Goal: Task Accomplishment & Management: Use online tool/utility

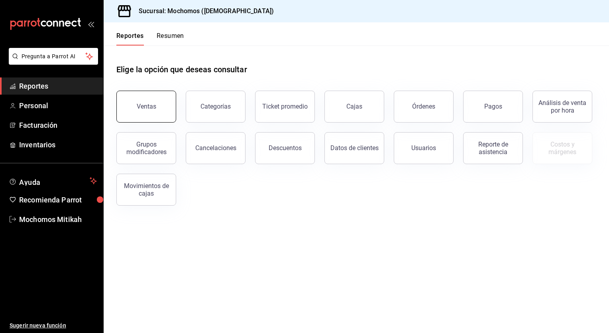
click at [172, 93] on button "Ventas" at bounding box center [146, 107] width 60 height 32
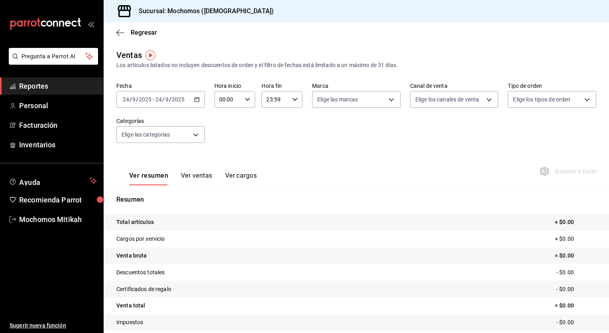
click at [171, 104] on div "[DATE] [DATE] - [DATE] [DATE]" at bounding box center [160, 99] width 89 height 17
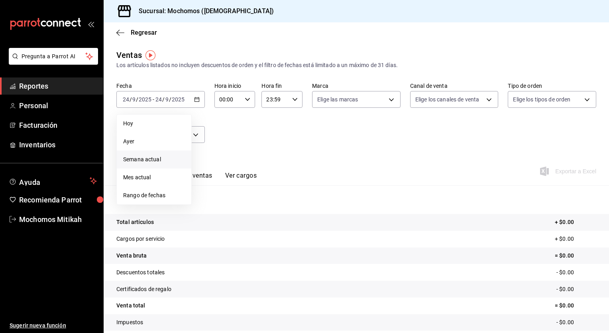
click at [151, 160] on span "Semana actual" at bounding box center [154, 159] width 62 height 8
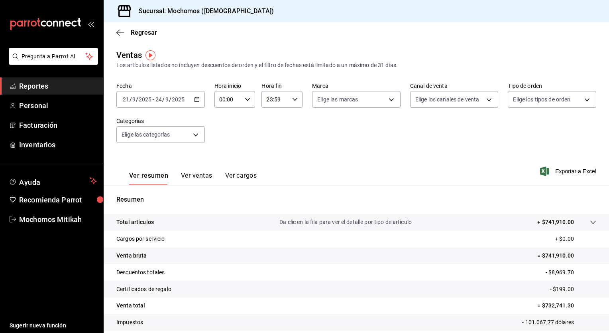
click at [167, 103] on div "2025-09-21 21 / 9 / 2025 - 2025-09-24 24 / 9 / 2025" at bounding box center [160, 99] width 89 height 17
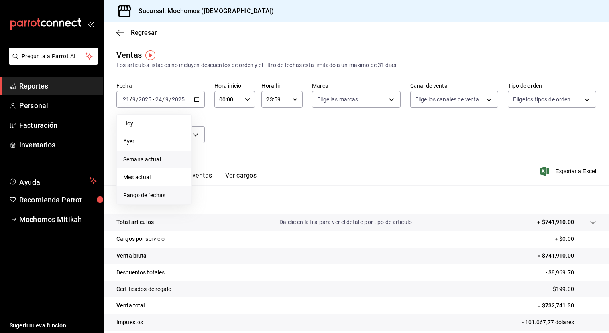
click at [150, 189] on li "Rango de fechas" at bounding box center [154, 195] width 75 height 18
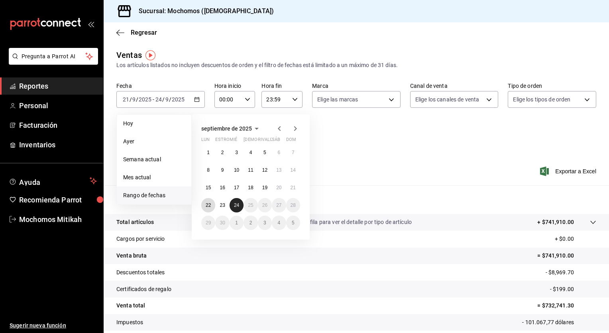
drag, startPoint x: 204, startPoint y: 203, endPoint x: 238, endPoint y: 206, distance: 33.6
click at [238, 206] on div "1 2 3 4 5 6 7 8 9 10 11 12 13 14 15 16 17 18 19 20 21 22 23 24 25 26 27 28 29 3…" at bounding box center [250, 187] width 99 height 85
drag, startPoint x: 212, startPoint y: 203, endPoint x: 240, endPoint y: 206, distance: 28.5
click at [240, 206] on div "1 2 3 4 5 6 7 8 9 10 11 12 13 14 15 16 17 18 19 20 21 22 23 24 25 26 27 28 29 3…" at bounding box center [250, 187] width 99 height 85
drag, startPoint x: 240, startPoint y: 206, endPoint x: 211, endPoint y: 205, distance: 29.9
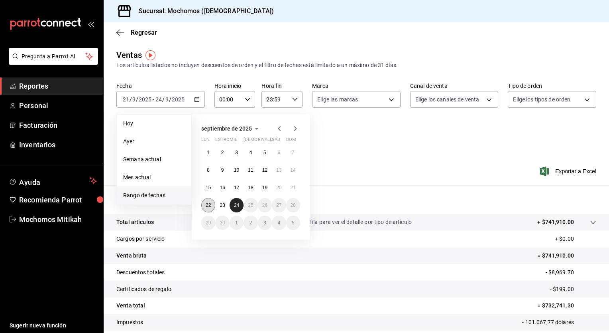
click at [211, 205] on div "1 2 3 4 5 6 7 8 9 10 11 12 13 14 15 16 17 18 19 20 21 22 23 24 25 26 27 28 29 3…" at bounding box center [250, 187] width 99 height 85
drag, startPoint x: 211, startPoint y: 205, endPoint x: 229, endPoint y: 205, distance: 18.7
click at [229, 205] on div "1 2 3 4 5 6 7 8 9 10 11 12 13 14 15 16 17 18 19 20 21 22 23 24 25 26 27 28 29 3…" at bounding box center [250, 187] width 99 height 85
click at [209, 207] on abbr "22" at bounding box center [208, 205] width 5 height 6
click at [220, 207] on button "23" at bounding box center [222, 205] width 14 height 14
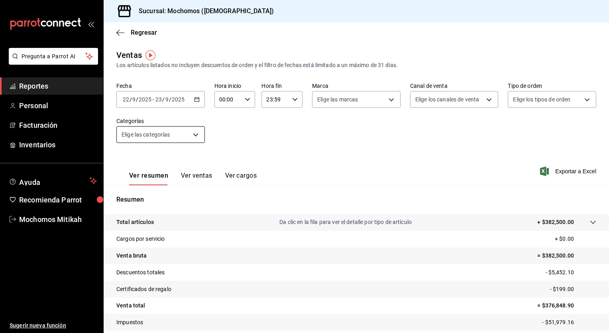
click at [167, 141] on body "Pregunta a Parrot AI Reportes Personal Facturación Inventarios Ayuda Recomienda…" at bounding box center [304, 166] width 609 height 333
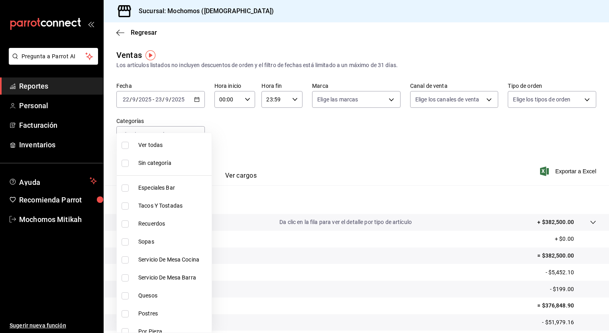
click at [179, 128] on div at bounding box center [304, 166] width 609 height 333
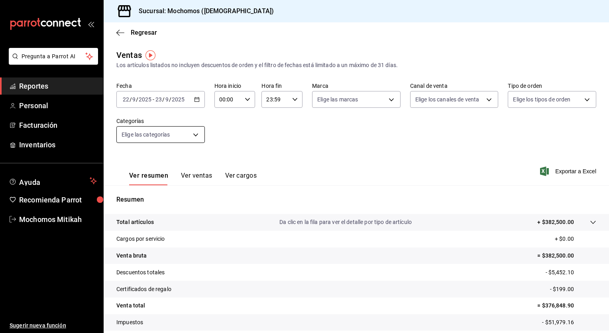
click at [197, 135] on body "Pregunta a Parrot AI Reportes Personal Facturación Inventarios Ayuda Recomienda…" at bounding box center [304, 166] width 609 height 333
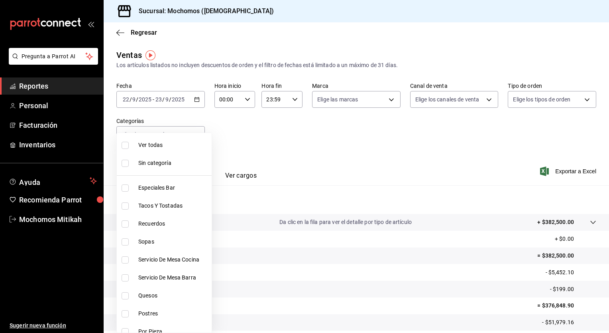
click at [249, 143] on div at bounding box center [304, 166] width 609 height 333
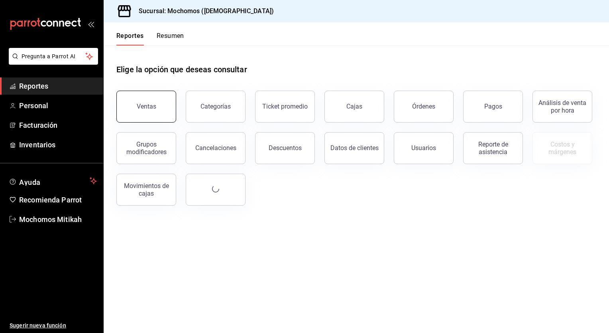
click at [141, 109] on div "Ventas" at bounding box center [147, 106] width 20 height 8
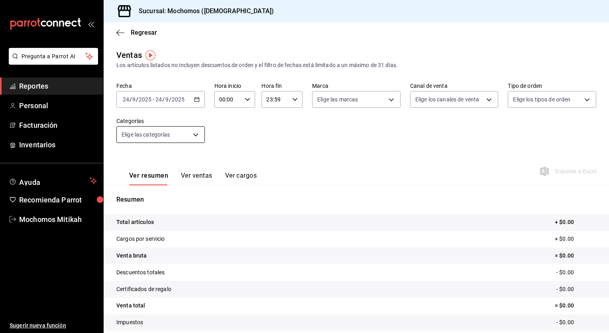
click at [189, 133] on body "Pregunta a Parrot AI Reportes Personal Facturación Inventarios Ayuda Recomienda…" at bounding box center [304, 166] width 609 height 333
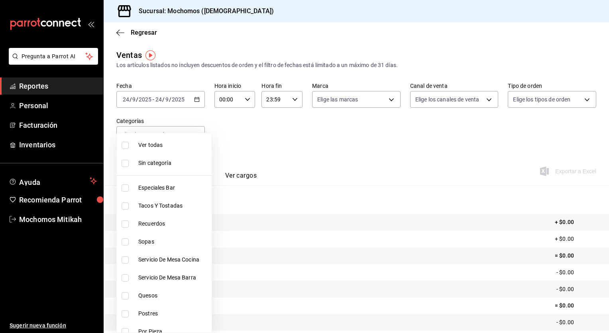
click at [231, 132] on div at bounding box center [304, 166] width 609 height 333
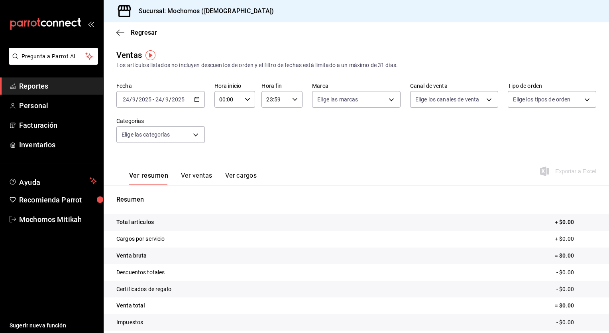
click at [175, 98] on input "2025" at bounding box center [178, 99] width 14 height 6
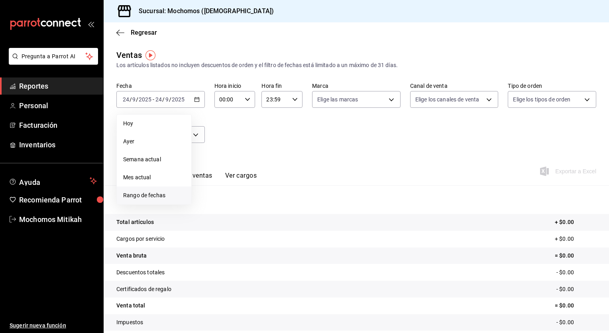
click at [135, 199] on span "Rango de fechas" at bounding box center [154, 195] width 62 height 8
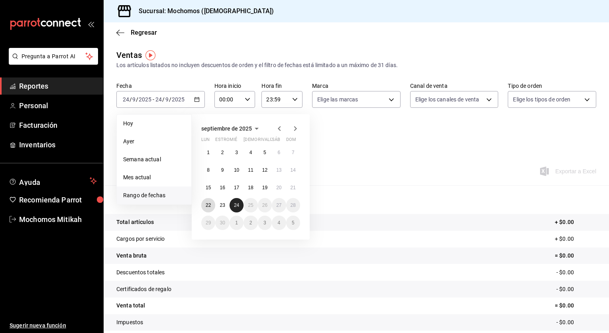
drag, startPoint x: 210, startPoint y: 204, endPoint x: 242, endPoint y: 205, distance: 32.3
click at [242, 205] on div "1 2 3 4 5 6 7 8 9 10 11 12 13 14 15 16 17 18 19 20 21 22 23 24 25 26 27 28 29 3…" at bounding box center [250, 187] width 99 height 85
drag, startPoint x: 242, startPoint y: 205, endPoint x: 207, endPoint y: 205, distance: 35.1
click at [207, 205] on div "1 2 3 4 5 6 7 8 9 10 11 12 13 14 15 16 17 18 19 20 21 22 23 24 25 26 27 28 29 3…" at bounding box center [250, 187] width 99 height 85
click at [248, 208] on div "1 2 3 4 5 6 7 8 9 10 11 12 13 14 15 16 17 18 19 20 21 22 23 24 25 26 27 28 29 3…" at bounding box center [250, 187] width 99 height 85
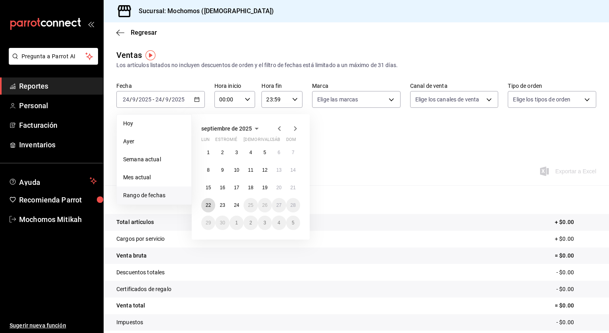
drag, startPoint x: 212, startPoint y: 207, endPoint x: 243, endPoint y: 210, distance: 31.2
click at [243, 210] on div "1 2 3 4 5 6 7 8 9 10 11 12 13 14 15 16 17 18 19 20 21 22 23 24 25 26 27 28 29 3…" at bounding box center [250, 187] width 99 height 85
click at [208, 206] on abbr "22" at bounding box center [208, 205] width 5 height 6
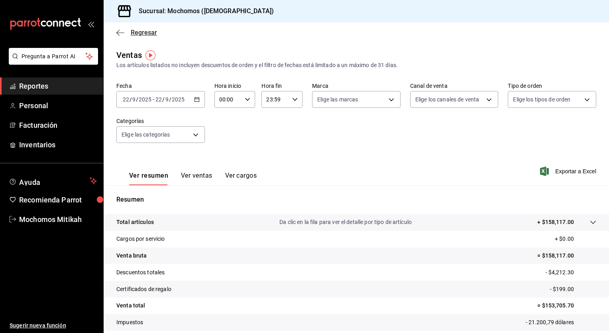
click at [118, 32] on icon "button" at bounding box center [120, 32] width 8 height 7
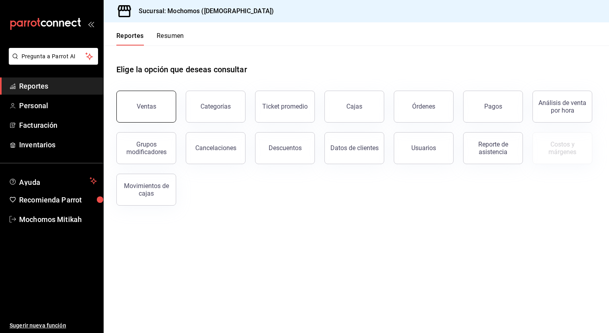
click at [144, 99] on button "Ventas" at bounding box center [146, 107] width 60 height 32
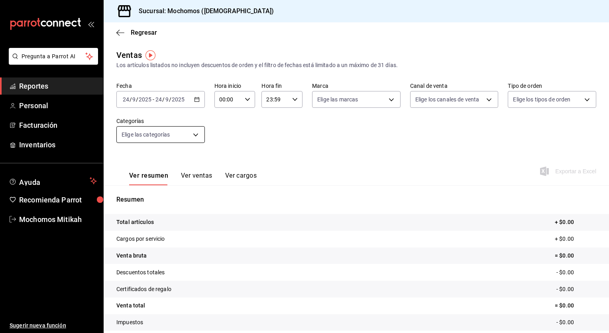
click at [173, 137] on body "Pregunta a Parrot AI Reportes Personal Facturación Inventarios Ayuda Recomienda…" at bounding box center [304, 166] width 609 height 333
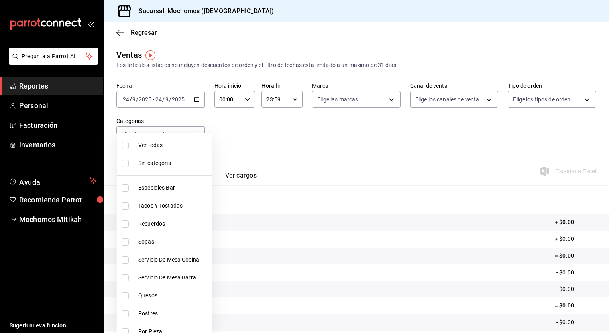
click at [177, 106] on div at bounding box center [304, 166] width 609 height 333
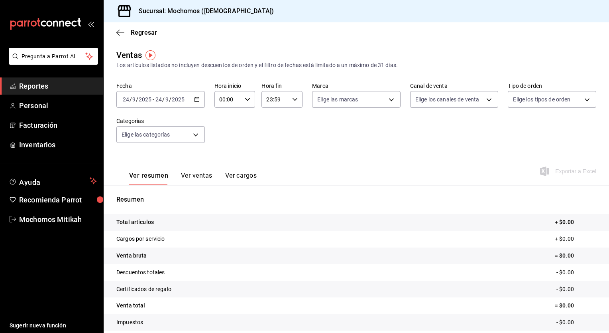
click at [177, 106] on div "2025-09-24 24 / 9 / 2025 - 2025-09-24 24 / 9 / 2025" at bounding box center [160, 99] width 89 height 17
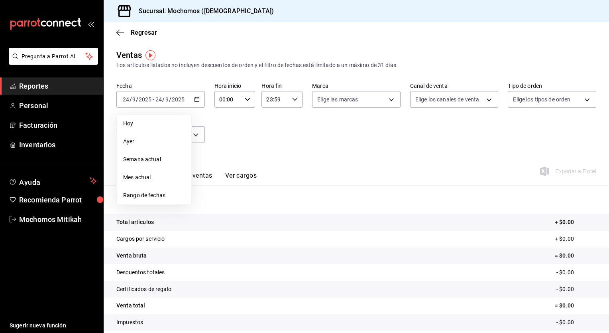
click at [136, 200] on li "Rango de fechas" at bounding box center [154, 195] width 75 height 18
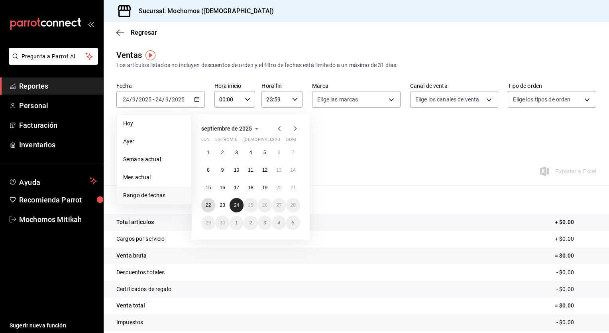
drag, startPoint x: 207, startPoint y: 200, endPoint x: 230, endPoint y: 202, distance: 22.8
click at [230, 202] on div "1 2 3 4 5 6 7 8 9 10 11 12 13 14 15 16 17 18 19 20 21 22 23 24 25 26 27 28 29 3…" at bounding box center [250, 187] width 99 height 85
drag, startPoint x: 230, startPoint y: 202, endPoint x: 215, endPoint y: 201, distance: 14.4
click at [215, 201] on div "1 2 3 4 5 6 7 8 9 10 11 12 13 14 15 16 17 18 19 20 21 22 23 24 25 26 27 28 29 3…" at bounding box center [250, 187] width 99 height 85
click at [208, 208] on button "22" at bounding box center [208, 205] width 14 height 14
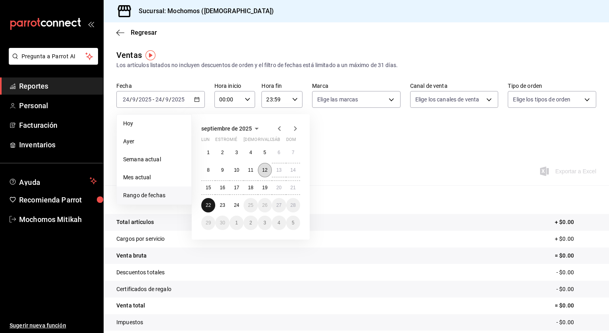
drag, startPoint x: 208, startPoint y: 208, endPoint x: 265, endPoint y: 171, distance: 67.3
click at [265, 171] on div "1 2 3 4 5 6 7 8 9 10 11 12 13 14 15 16 17 18 19 20 21 22 23 24 25 26 27 28 29 3…" at bounding box center [250, 187] width 99 height 85
click at [265, 171] on abbr "12" at bounding box center [264, 170] width 5 height 6
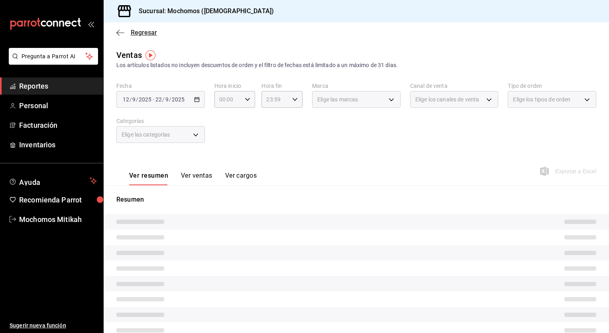
click at [126, 30] on span "Regresar" at bounding box center [136, 33] width 41 height 8
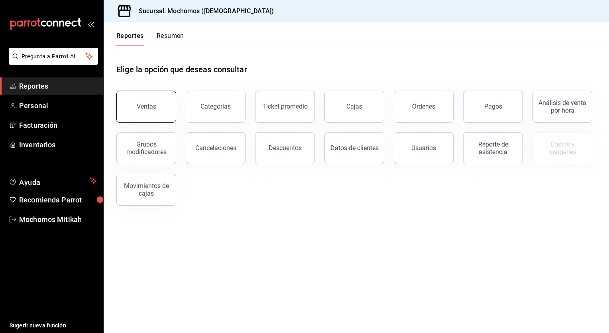
click at [154, 101] on button "Ventas" at bounding box center [146, 107] width 60 height 32
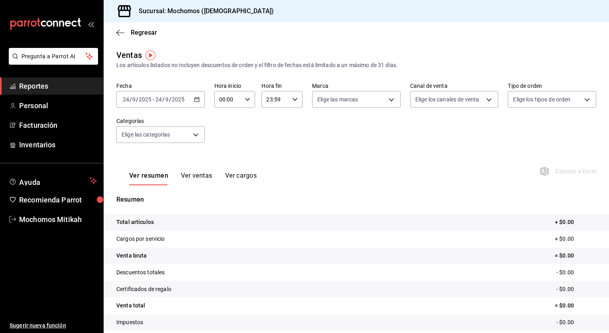
click at [170, 100] on span "/" at bounding box center [170, 99] width 2 height 6
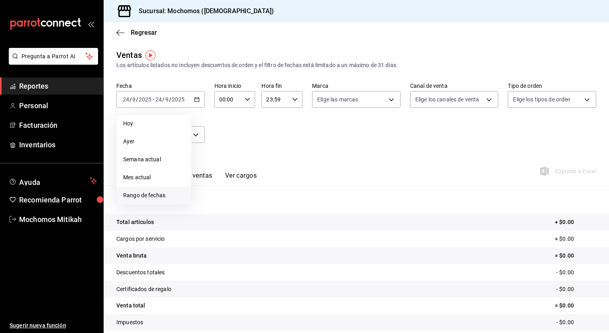
click at [147, 199] on span "Rango de fechas" at bounding box center [154, 195] width 62 height 8
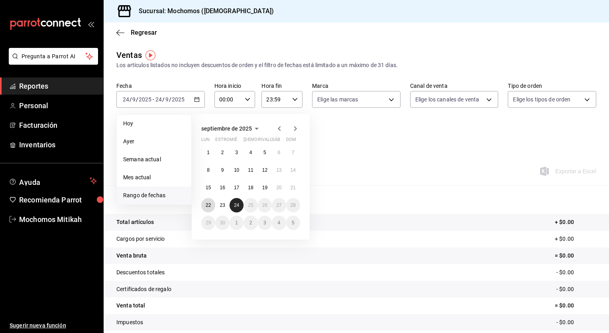
drag, startPoint x: 211, startPoint y: 207, endPoint x: 236, endPoint y: 205, distance: 25.2
click at [236, 205] on div "1 2 3 4 5 6 7 8 9 10 11 12 13 14 15 16 17 18 19 20 21 22 23 24 25 26 27 28 29 3…" at bounding box center [250, 187] width 99 height 85
drag, startPoint x: 236, startPoint y: 205, endPoint x: 209, endPoint y: 205, distance: 27.5
click at [209, 205] on div "1 2 3 4 5 6 7 8 9 10 11 12 13 14 15 16 17 18 19 20 21 22 23 24 25 26 27 28 29 3…" at bounding box center [250, 187] width 99 height 85
drag, startPoint x: 209, startPoint y: 205, endPoint x: 235, endPoint y: 195, distance: 28.7
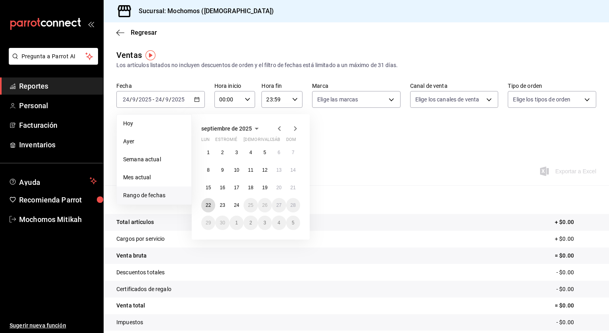
click at [235, 205] on div "1 2 3 4 5 6 7 8 9 10 11 12 13 14 15 16 17 18 19 20 21 22 23 24 25 26 27 28 29 3…" at bounding box center [250, 187] width 99 height 85
drag, startPoint x: 236, startPoint y: 194, endPoint x: 209, endPoint y: 205, distance: 29.7
click at [209, 205] on div "1 2 3 4 5 6 7 8 9 10 11 12 13 14 15 16 17 18 19 20 21 22 23 24 25 26 27 28 29 3…" at bounding box center [250, 187] width 99 height 85
drag, startPoint x: 209, startPoint y: 205, endPoint x: 232, endPoint y: 203, distance: 24.0
click at [232, 203] on div "1 2 3 4 5 6 7 8 9 10 11 12 13 14 15 16 17 18 19 20 21 22 23 24 25 26 27 28 29 3…" at bounding box center [250, 187] width 99 height 85
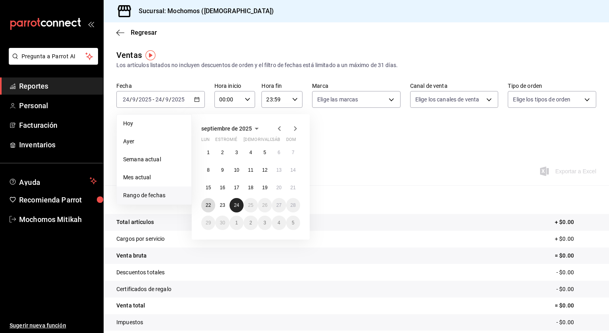
drag, startPoint x: 209, startPoint y: 205, endPoint x: 238, endPoint y: 203, distance: 29.6
click at [238, 203] on div "1 2 3 4 5 6 7 8 9 10 11 12 13 14 15 16 17 18 19 20 21 22 23 24 25 26 27 28 29 3…" at bounding box center [250, 187] width 99 height 85
drag, startPoint x: 238, startPoint y: 203, endPoint x: 210, endPoint y: 199, distance: 29.0
click at [210, 199] on div "1 2 3 4 5 6 7 8 9 10 11 12 13 14 15 16 17 18 19 20 21 22 23 24 25 26 27 28 29 3…" at bounding box center [250, 187] width 99 height 85
drag, startPoint x: 210, startPoint y: 199, endPoint x: 232, endPoint y: 204, distance: 23.2
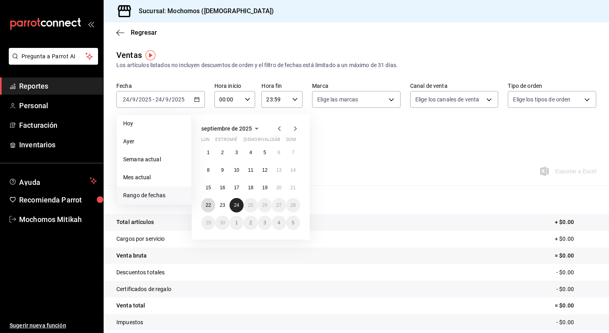
click at [232, 204] on div "1 2 3 4 5 6 7 8 9 10 11 12 13 14 15 16 17 18 19 20 21 22 23 24 25 26 27 28 29 3…" at bounding box center [250, 187] width 99 height 85
drag, startPoint x: 214, startPoint y: 202, endPoint x: 236, endPoint y: 206, distance: 23.2
click at [236, 206] on div "1 2 3 4 5 6 7 8 9 10 11 12 13 14 15 16 17 18 19 20 21 22 23 24 25 26 27 28 29 3…" at bounding box center [250, 187] width 99 height 85
click at [209, 202] on button "22" at bounding box center [208, 205] width 14 height 14
click at [238, 207] on abbr "24" at bounding box center [236, 205] width 5 height 6
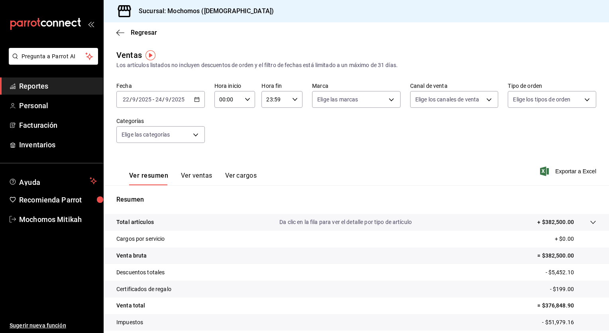
click at [189, 95] on div "2025-09-22 22 / 9 / 2025 - 2025-09-24 24 / 9 / 2025" at bounding box center [160, 99] width 89 height 17
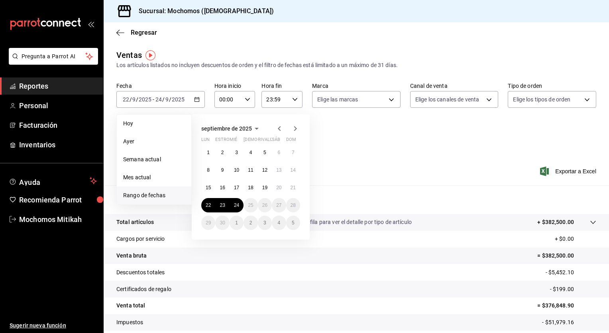
click at [220, 96] on input "00:00" at bounding box center [229, 99] width 28 height 16
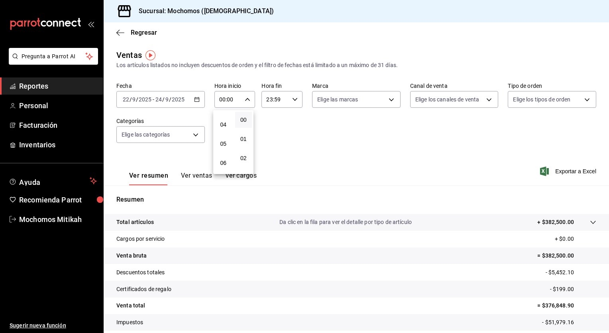
scroll to position [75, 0]
click at [227, 138] on button "05" at bounding box center [223, 141] width 17 height 16
type input "05:00"
click at [242, 123] on span "00" at bounding box center [244, 119] width 8 height 6
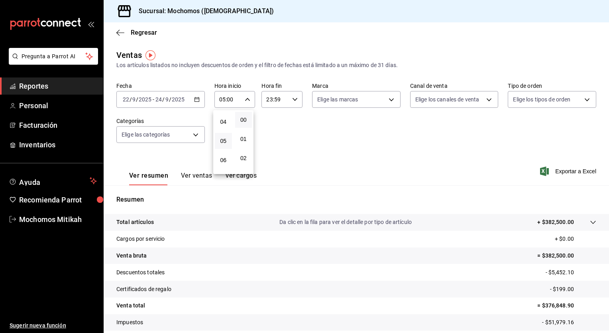
click at [289, 98] on div at bounding box center [304, 166] width 609 height 333
click at [289, 98] on div "23:59 Hora fin" at bounding box center [282, 99] width 41 height 17
click at [268, 123] on button "05" at bounding box center [270, 118] width 17 height 16
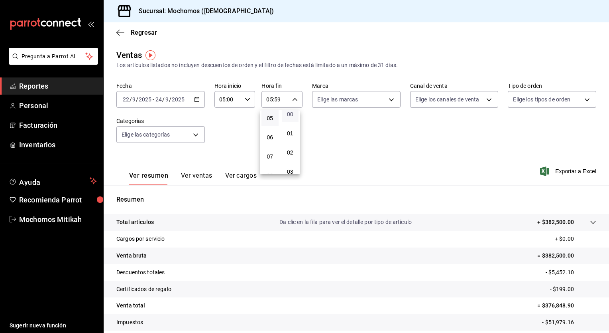
click at [293, 114] on span "00" at bounding box center [291, 114] width 8 height 6
type input "05:00"
click at [536, 173] on div at bounding box center [304, 166] width 609 height 333
click at [556, 173] on font "Exportar a Excel" at bounding box center [576, 171] width 41 height 6
